Goal: Information Seeking & Learning: Learn about a topic

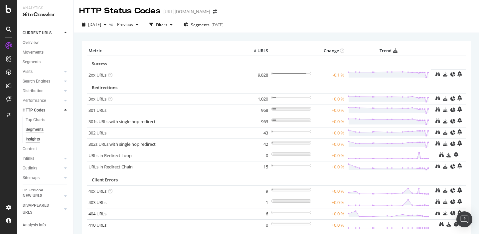
click at [33, 128] on div "Segments" at bounding box center [35, 129] width 18 height 7
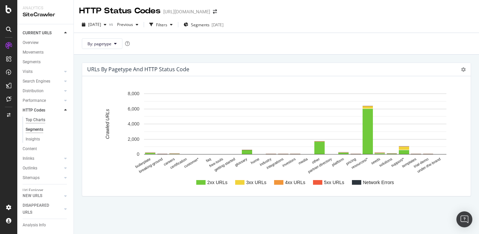
click at [34, 119] on div "Top Charts" at bounding box center [36, 119] width 20 height 7
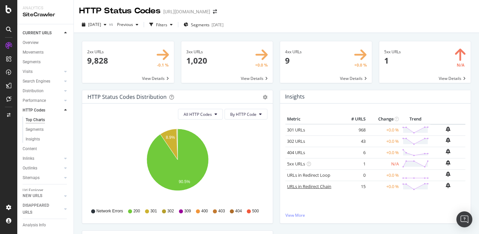
click at [291, 187] on link "URLs in Redirect Chain" at bounding box center [309, 186] width 44 height 6
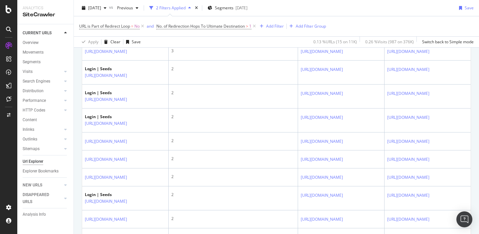
scroll to position [222, 0]
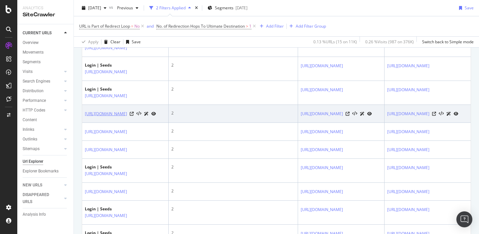
click at [127, 116] on link "[URL][DOMAIN_NAME]" at bounding box center [106, 113] width 42 height 7
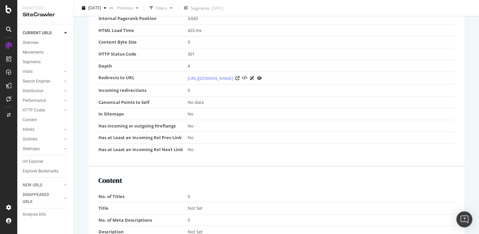
scroll to position [263, 0]
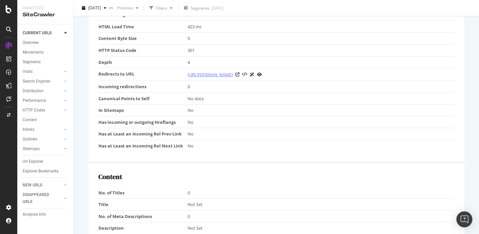
click at [211, 77] on link "[URL][DOMAIN_NAME]" at bounding box center [210, 74] width 45 height 7
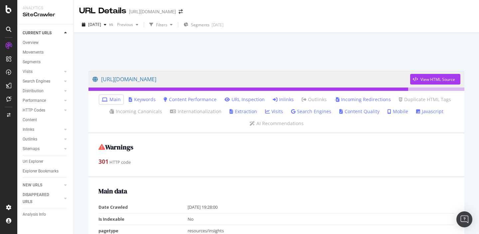
click at [280, 98] on link "Inlinks" at bounding box center [283, 99] width 21 height 7
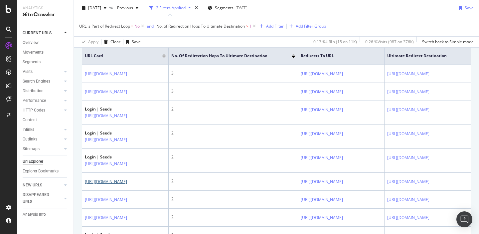
scroll to position [153, 0]
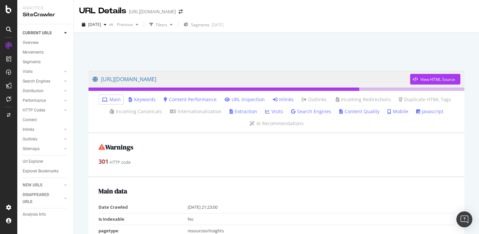
click at [277, 99] on icon at bounding box center [275, 99] width 5 height 5
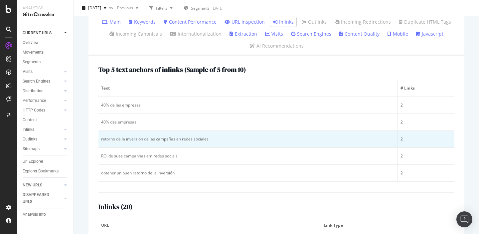
scroll to position [75, 0]
